Goal: Task Accomplishment & Management: Complete application form

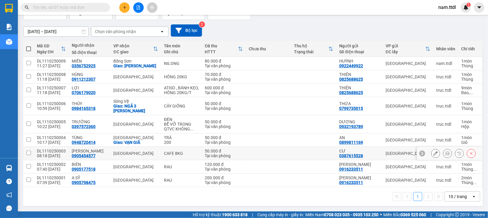
scroll to position [43, 0]
click at [434, 62] on icon at bounding box center [436, 63] width 4 height 4
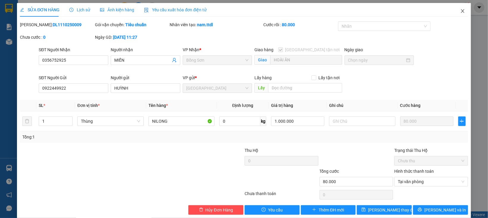
click at [461, 11] on icon "close" at bounding box center [462, 11] width 3 height 4
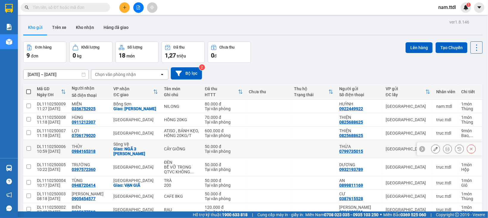
scroll to position [43, 0]
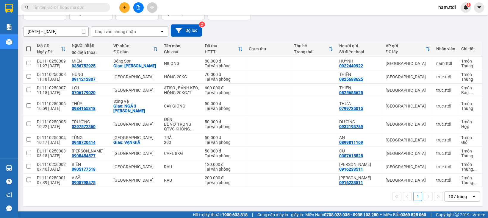
click at [124, 4] on button at bounding box center [124, 7] width 10 height 10
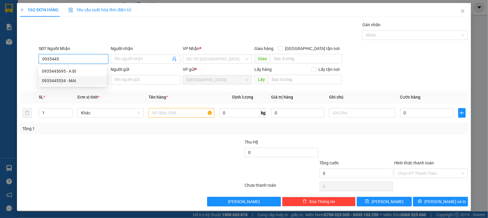
click at [69, 80] on div "0935445534 - MAI" at bounding box center [72, 80] width 61 height 7
type input "0935445534"
type input "MAI"
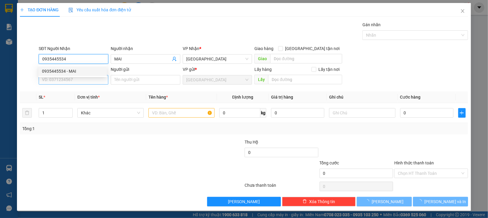
type input "150.000"
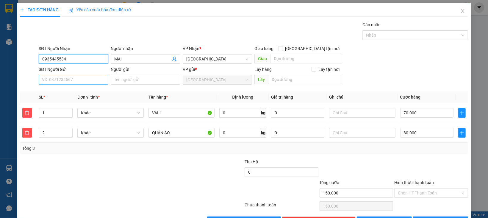
type input "0935445534"
click at [72, 81] on input "SĐT Người Gửi" at bounding box center [74, 80] width 70 height 10
type input "0908763529"
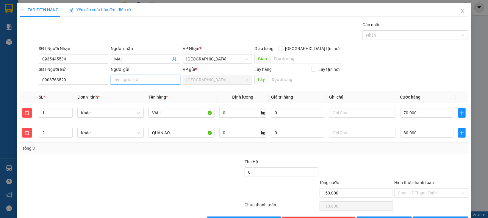
click at [143, 81] on input "Người gửi" at bounding box center [146, 80] width 70 height 10
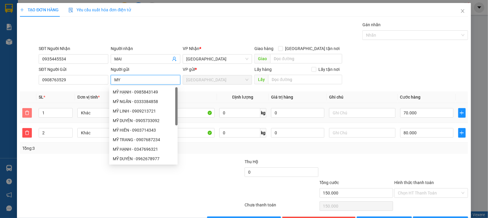
type input "MY"
click at [29, 112] on span "delete" at bounding box center [27, 112] width 9 height 5
type input "80.000"
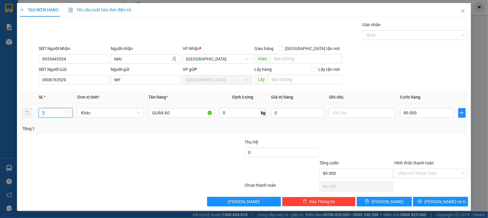
type input "1"
click at [69, 115] on span "down" at bounding box center [70, 115] width 4 height 4
click at [90, 116] on span "Khác" at bounding box center [110, 112] width 59 height 9
type input "0"
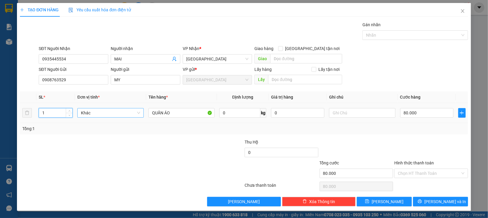
type input "0"
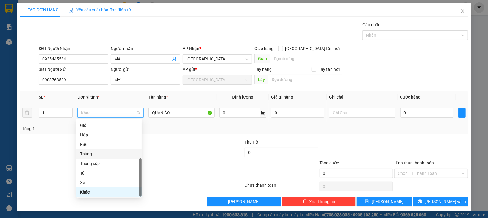
click at [95, 152] on div "Thùng" at bounding box center [109, 154] width 58 height 7
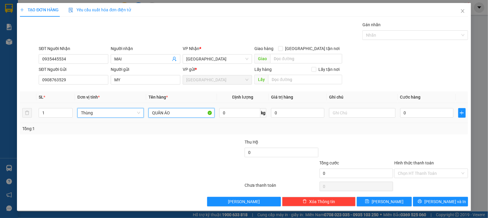
click at [175, 114] on input "QUẦN ÁO" at bounding box center [181, 113] width 66 height 10
type input "THỰC PHẨM"
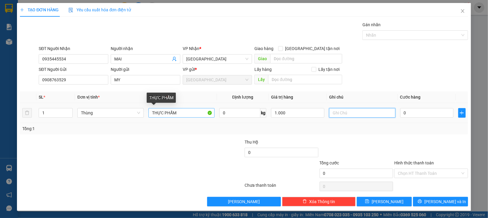
type input "1.000.000"
type input "7"
type input "70"
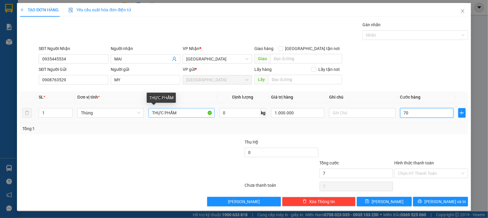
type input "70"
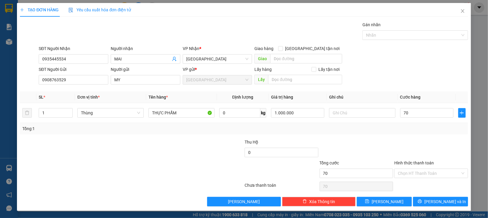
type input "70.000"
click at [408, 140] on div at bounding box center [431, 149] width 75 height 21
click at [423, 174] on input "Hình thức thanh toán" at bounding box center [429, 173] width 62 height 9
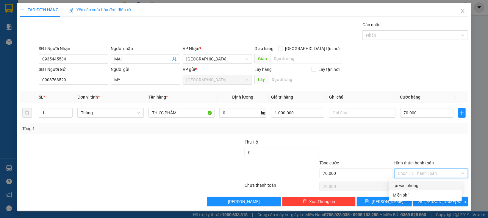
click at [419, 184] on div "Tại văn phòng" at bounding box center [425, 185] width 65 height 7
type input "0"
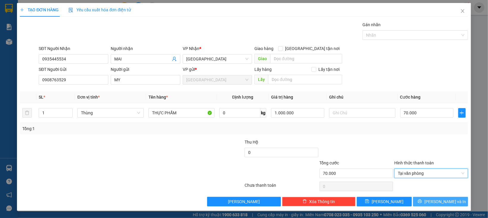
click at [421, 197] on button "[PERSON_NAME] và In" at bounding box center [440, 202] width 55 height 10
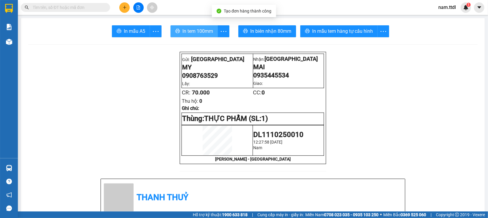
click at [195, 28] on span "In tem 100mm" at bounding box center [197, 30] width 31 height 7
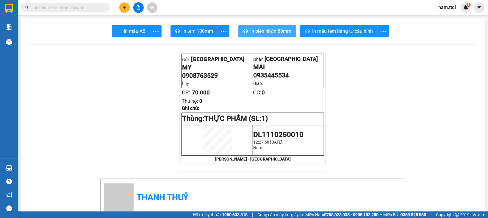
click at [272, 31] on span "In biên nhận 80mm" at bounding box center [270, 30] width 41 height 7
click at [194, 77] on span "0908763529" at bounding box center [200, 75] width 36 height 7
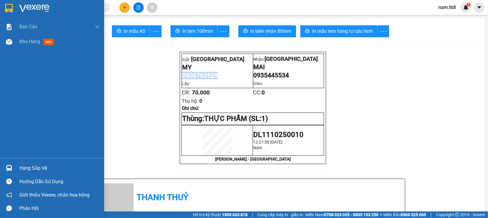
click at [9, 6] on img at bounding box center [9, 8] width 8 height 9
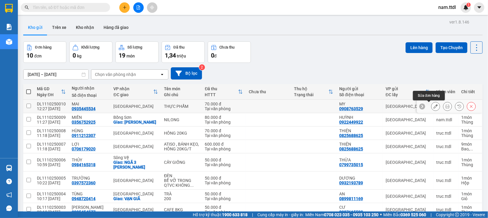
click at [434, 105] on icon at bounding box center [436, 106] width 4 height 4
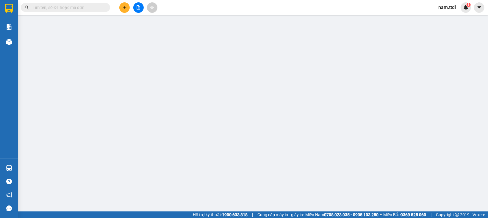
type input "0935445534"
type input "0908763529"
type input "70.000"
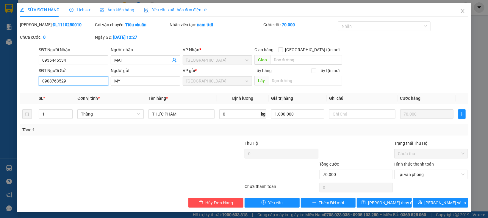
click at [75, 81] on input "0908763529" at bounding box center [74, 81] width 70 height 10
click at [113, 81] on input "MY" at bounding box center [146, 81] width 70 height 10
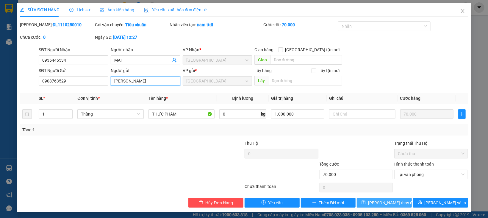
type input "[PERSON_NAME]"
click at [381, 206] on span "[PERSON_NAME] thay đổi" at bounding box center [392, 202] width 48 height 7
